Goal: Transaction & Acquisition: Purchase product/service

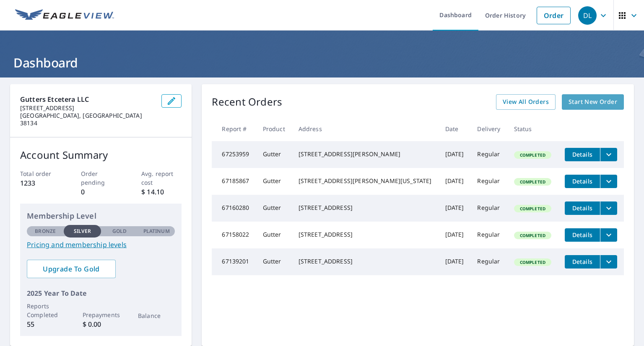
click at [590, 101] on span "Start New Order" at bounding box center [593, 102] width 49 height 10
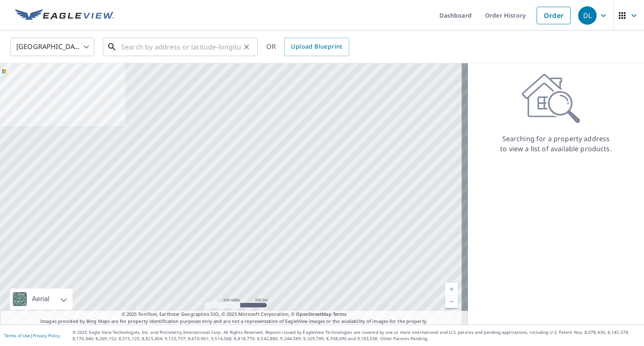
click at [196, 49] on input "text" at bounding box center [181, 46] width 120 height 23
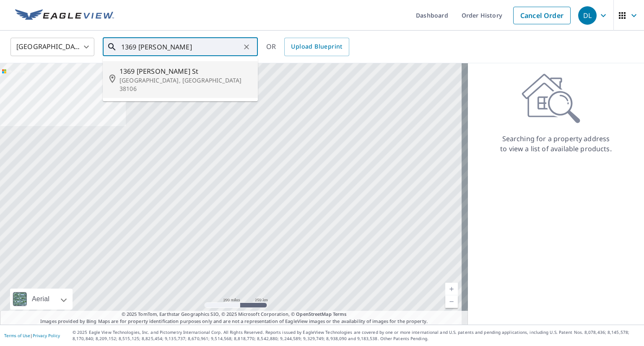
click at [147, 78] on p "Memphis, TN 38106" at bounding box center [186, 84] width 132 height 17
type input "1369 Mcmillan St Memphis, TN 38106"
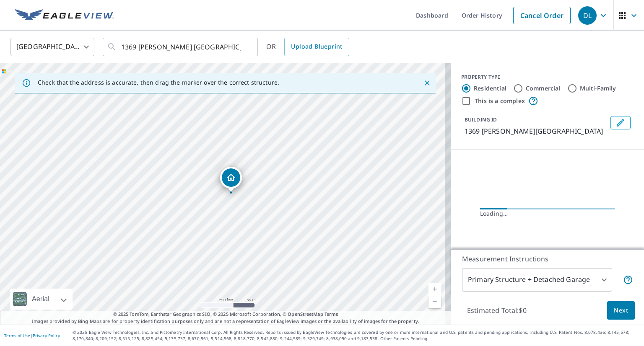
scroll to position [24, 0]
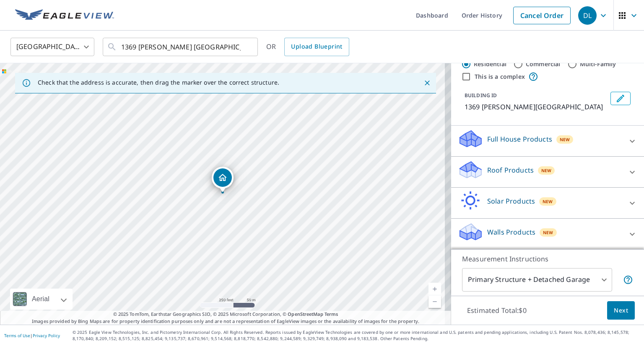
click at [627, 170] on icon at bounding box center [632, 172] width 10 height 10
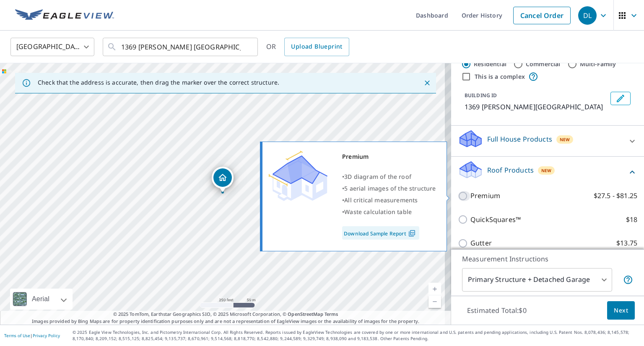
click at [458, 197] on input "Premium $27.5 - $81.25" at bounding box center [464, 196] width 13 height 10
checkbox input "true"
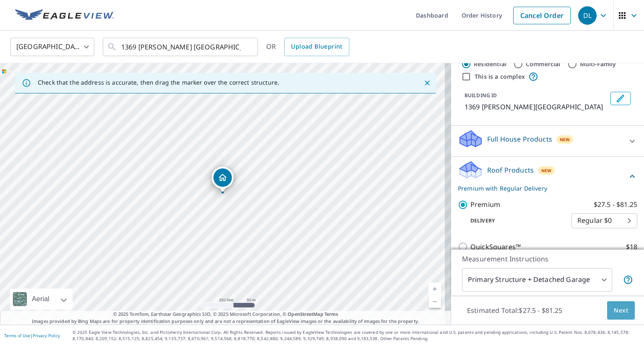
click at [619, 307] on span "Next" at bounding box center [621, 311] width 14 height 10
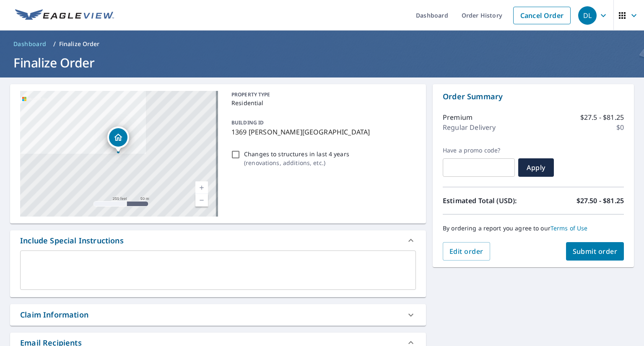
click at [583, 250] on span "Submit order" at bounding box center [595, 251] width 45 height 9
